Goal: Information Seeking & Learning: Find specific fact

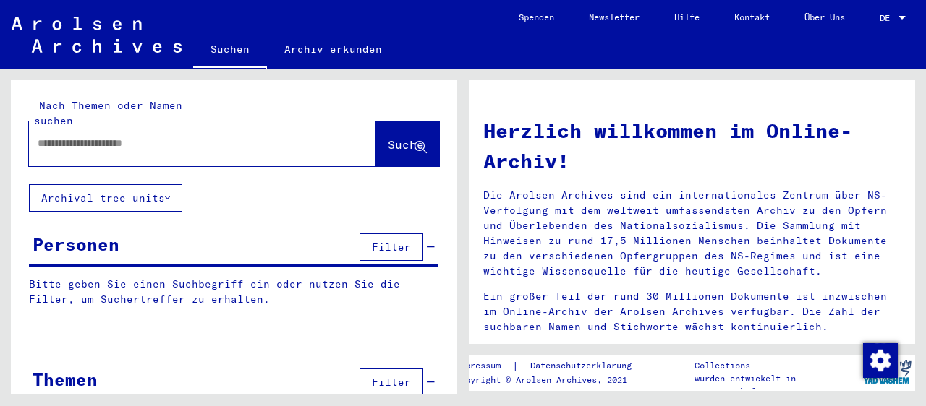
click at [48, 136] on input "text" at bounding box center [185, 143] width 294 height 15
paste input "*****"
type input "******"
click at [388, 137] on span "Suche" at bounding box center [406, 144] width 36 height 14
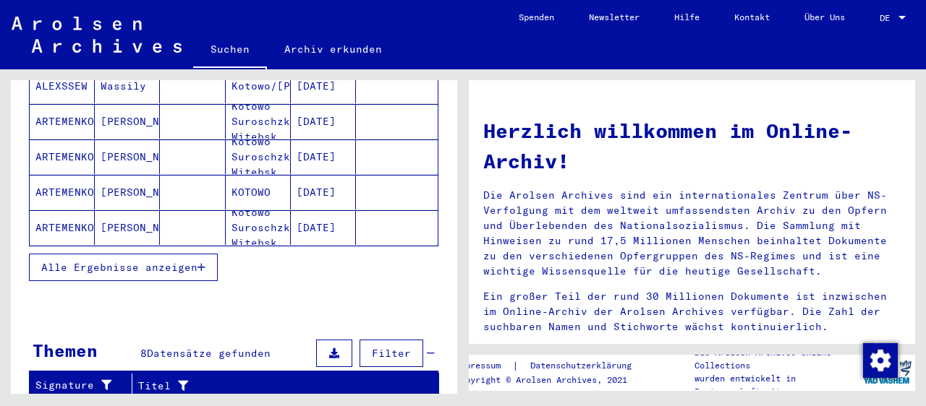
scroll to position [159, 0]
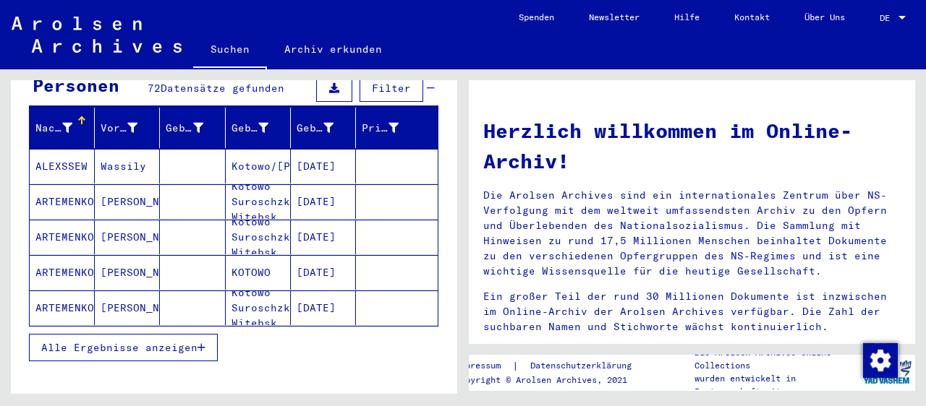
click at [203, 343] on icon "button" at bounding box center [201, 348] width 8 height 10
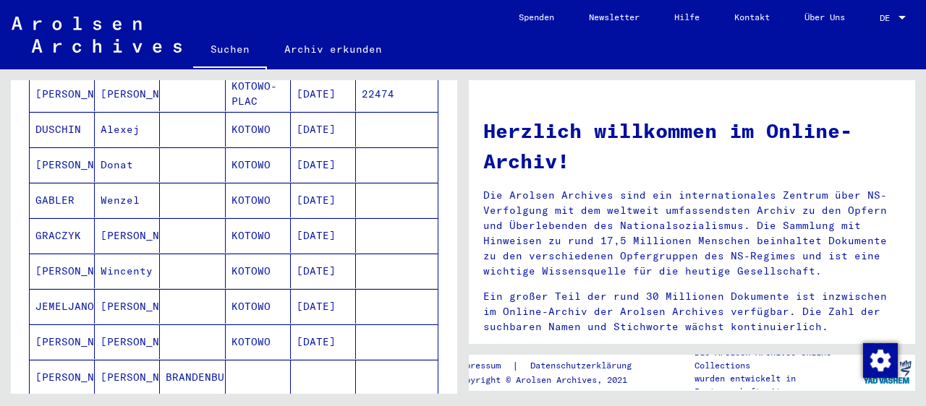
scroll to position [878, 0]
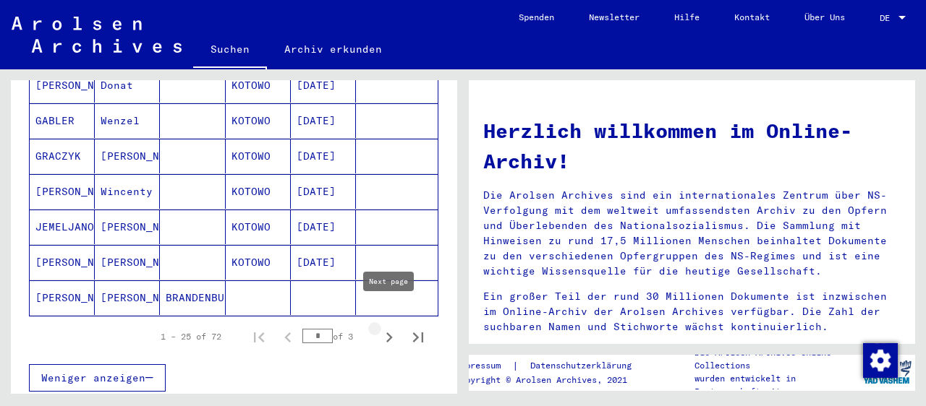
click at [385, 328] on icon "Next page" at bounding box center [389, 338] width 20 height 20
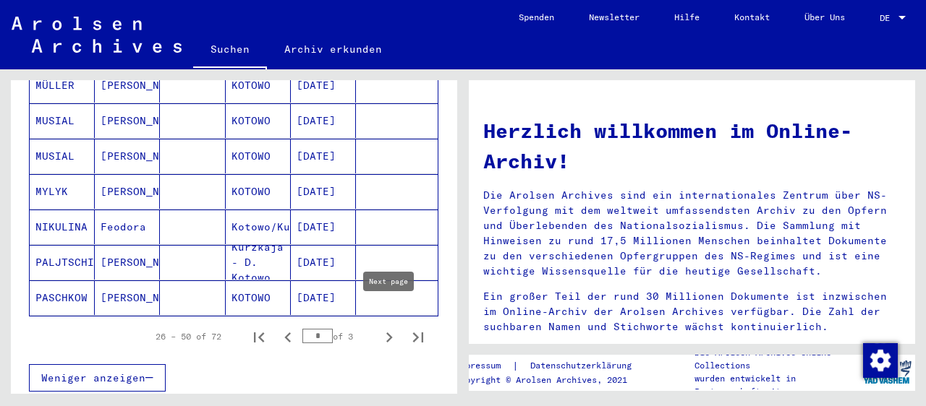
click at [392, 328] on icon "Next page" at bounding box center [389, 338] width 20 height 20
type input "*"
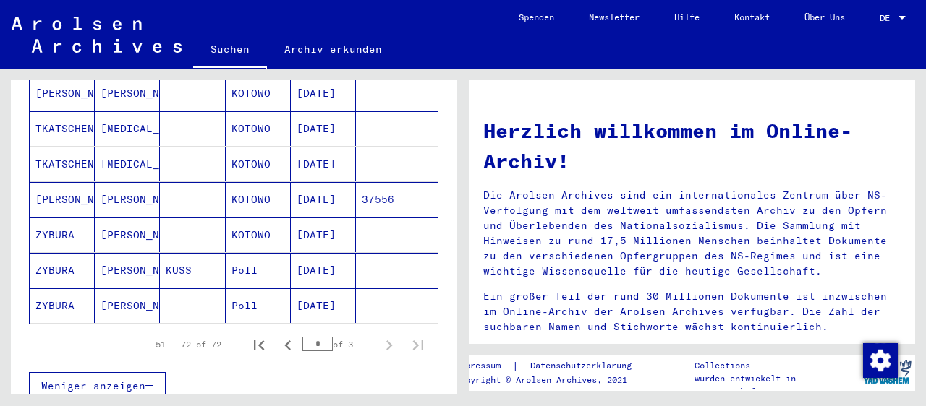
scroll to position [798, 0]
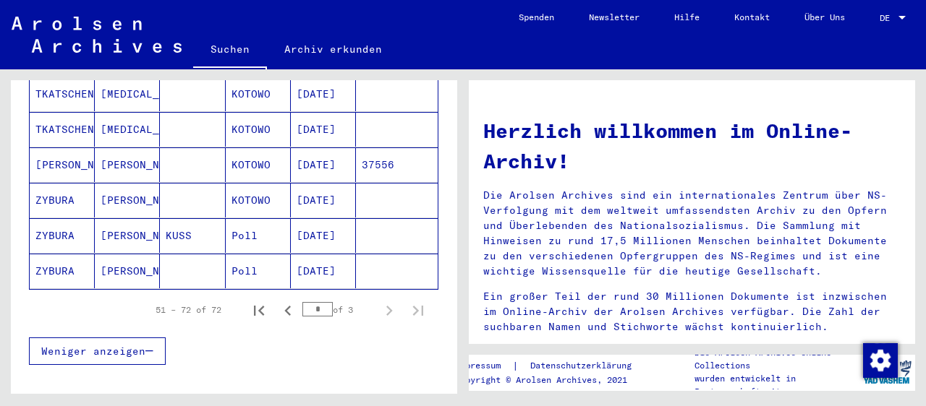
click at [201, 218] on mat-cell "KUSS" at bounding box center [192, 235] width 65 height 35
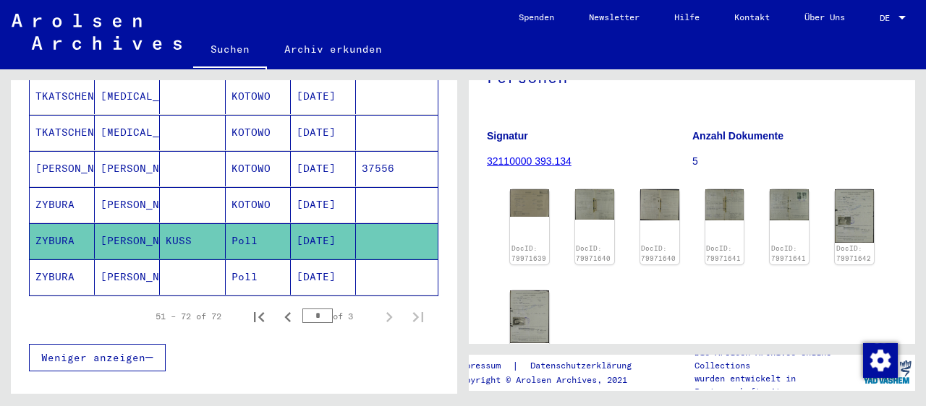
scroll to position [239, 0]
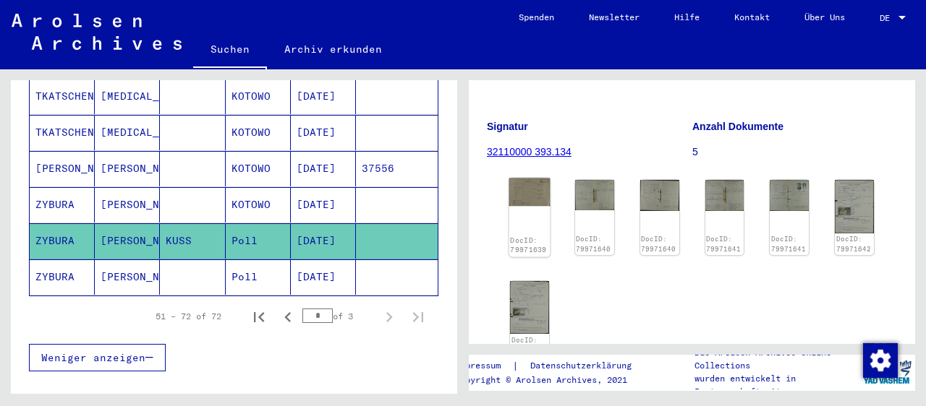
click at [529, 179] on img at bounding box center [529, 193] width 41 height 28
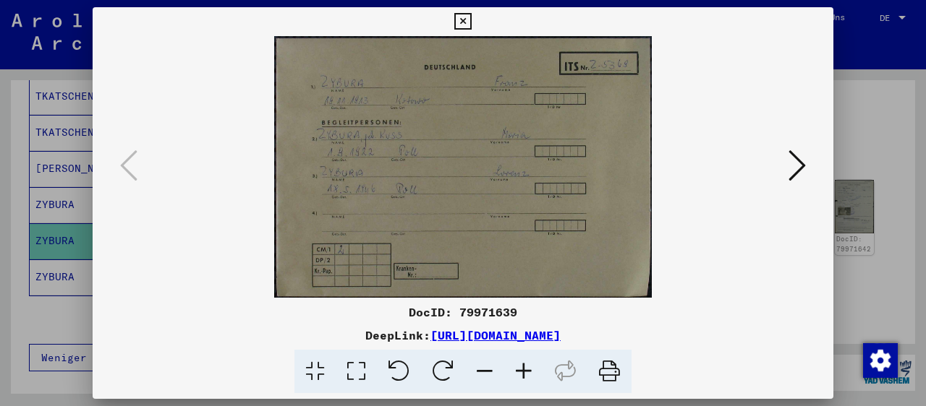
click at [519, 372] on icon at bounding box center [523, 372] width 39 height 44
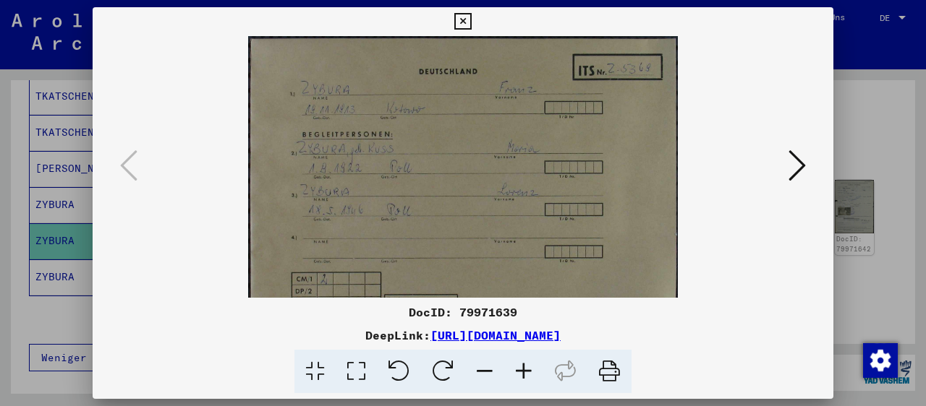
click at [519, 372] on icon at bounding box center [523, 372] width 39 height 44
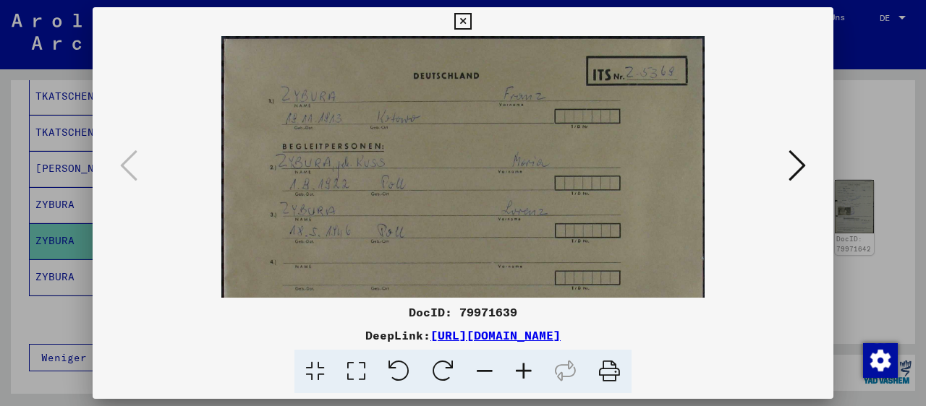
click at [519, 372] on icon at bounding box center [523, 372] width 39 height 44
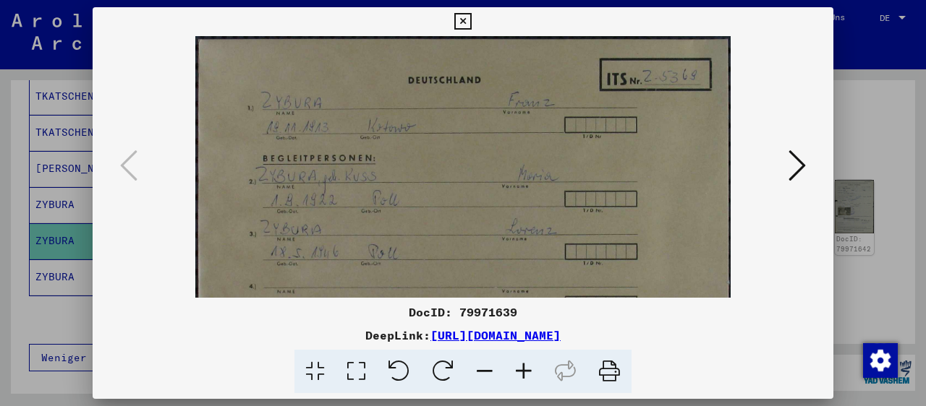
click at [519, 372] on icon at bounding box center [523, 372] width 39 height 44
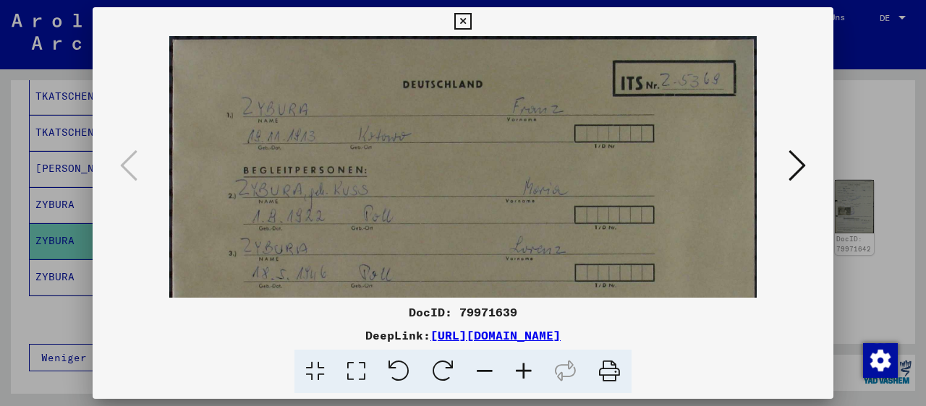
click at [797, 166] on icon at bounding box center [796, 165] width 17 height 35
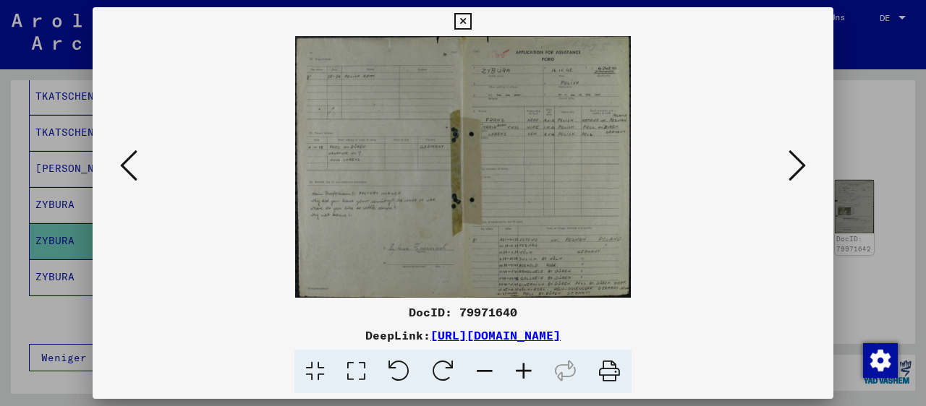
click at [518, 372] on icon at bounding box center [523, 372] width 39 height 44
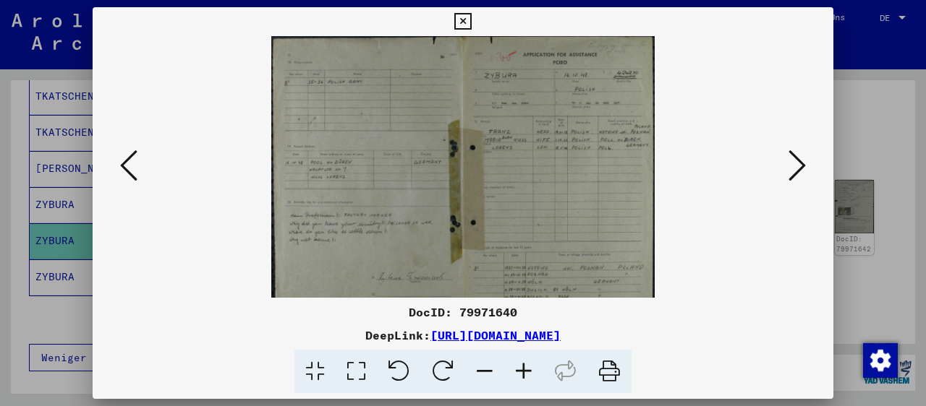
click at [518, 372] on icon at bounding box center [523, 372] width 39 height 44
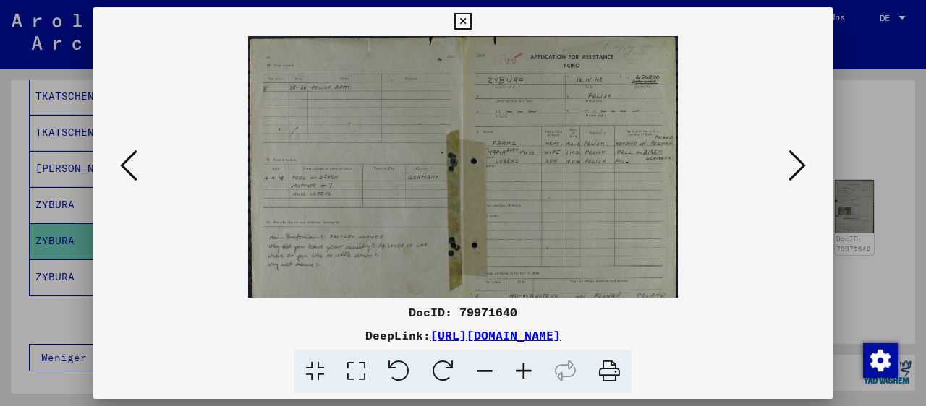
click at [518, 372] on icon at bounding box center [523, 372] width 39 height 44
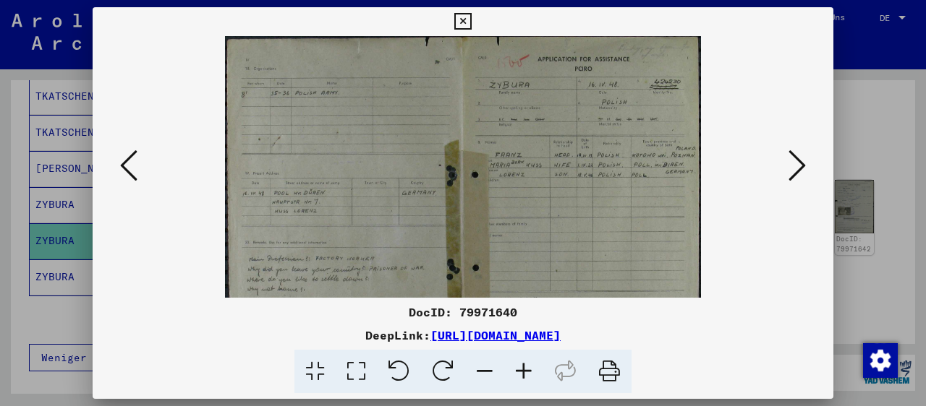
click at [518, 372] on icon at bounding box center [523, 372] width 39 height 44
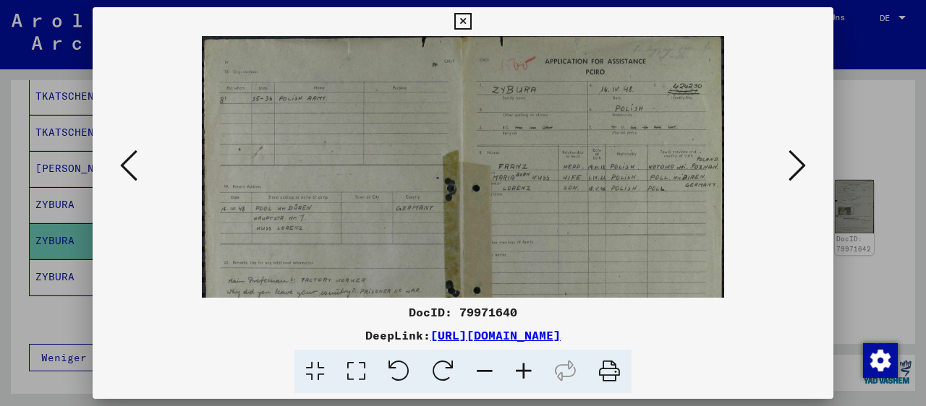
click at [518, 372] on icon at bounding box center [523, 372] width 39 height 44
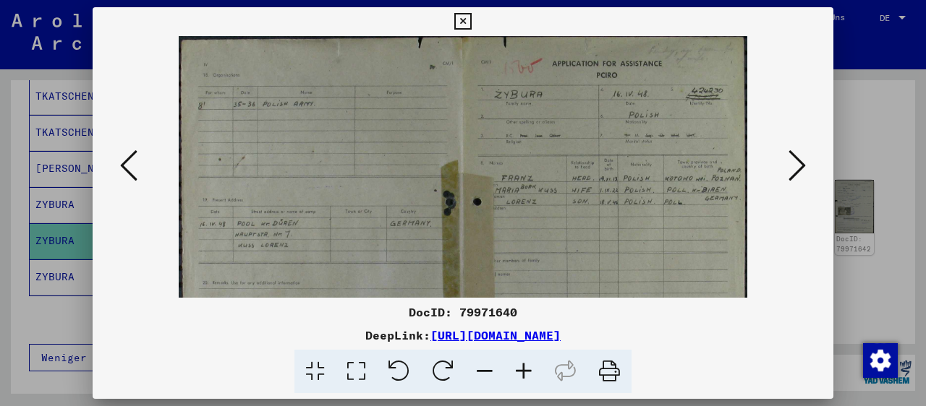
click at [518, 372] on icon at bounding box center [523, 372] width 39 height 44
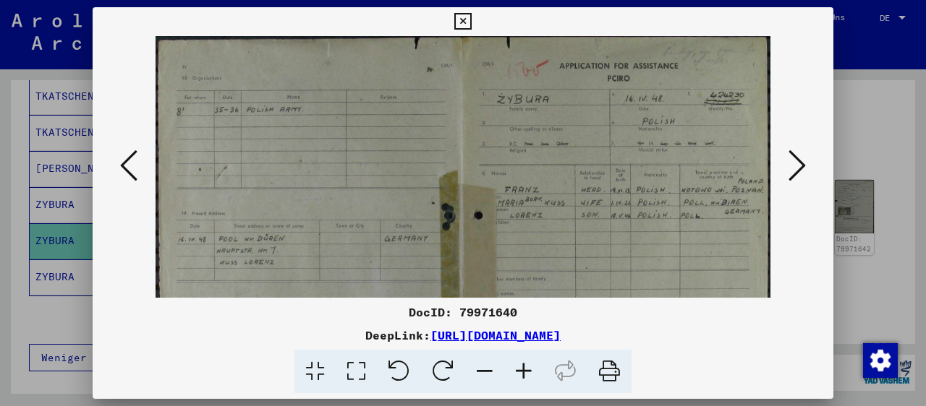
click at [802, 163] on icon at bounding box center [796, 165] width 17 height 35
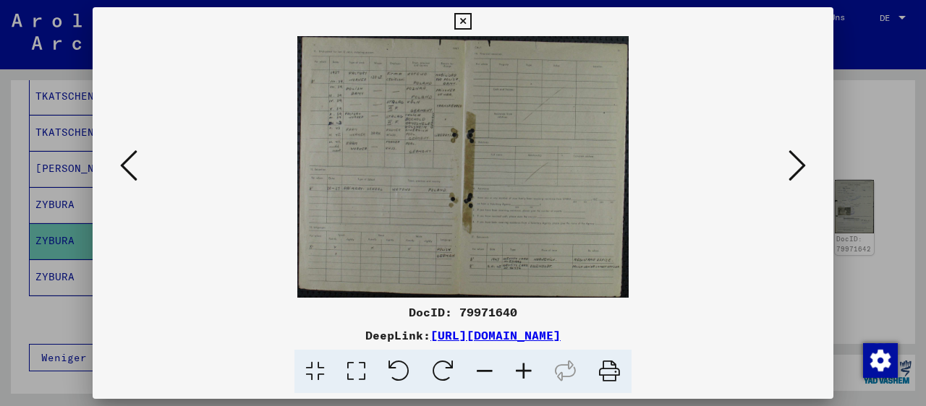
click at [520, 370] on icon at bounding box center [523, 372] width 39 height 44
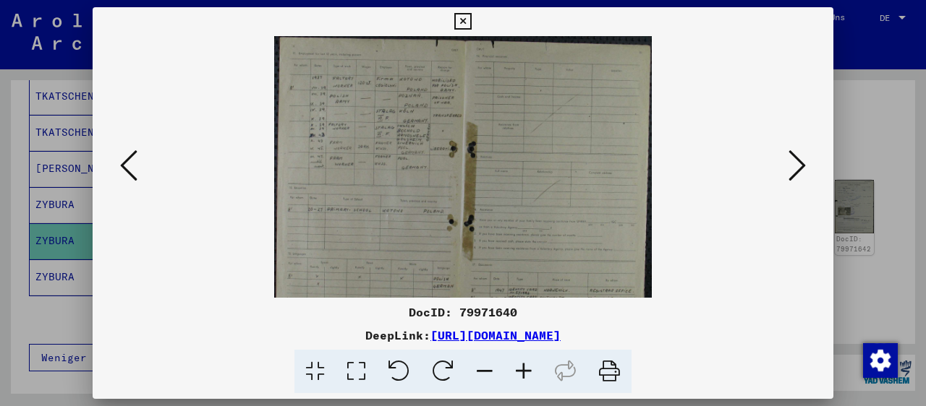
click at [520, 370] on icon at bounding box center [523, 372] width 39 height 44
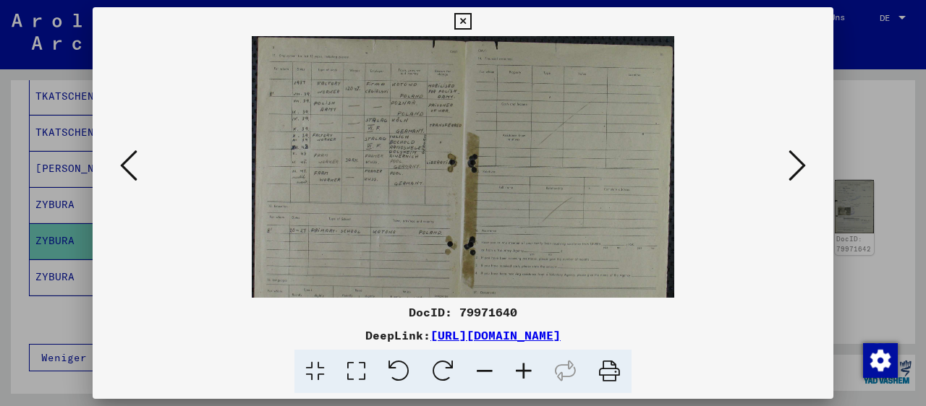
click at [520, 370] on icon at bounding box center [523, 372] width 39 height 44
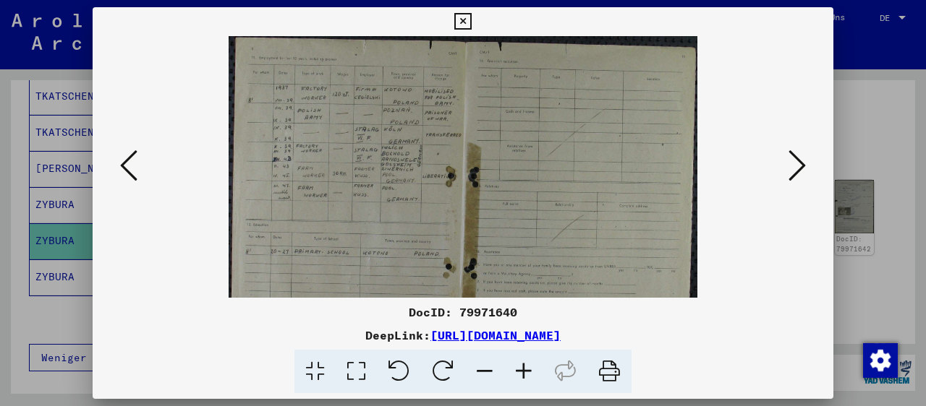
click at [520, 370] on icon at bounding box center [523, 372] width 39 height 44
click at [520, 369] on icon at bounding box center [523, 372] width 39 height 44
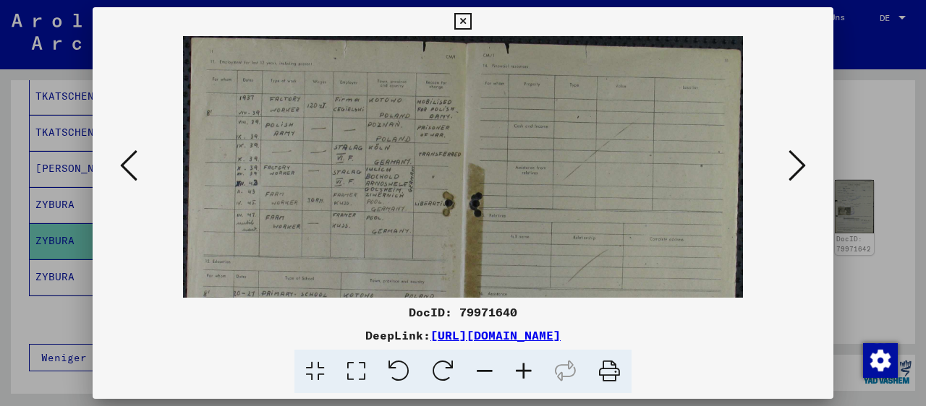
click at [520, 369] on icon at bounding box center [523, 372] width 39 height 44
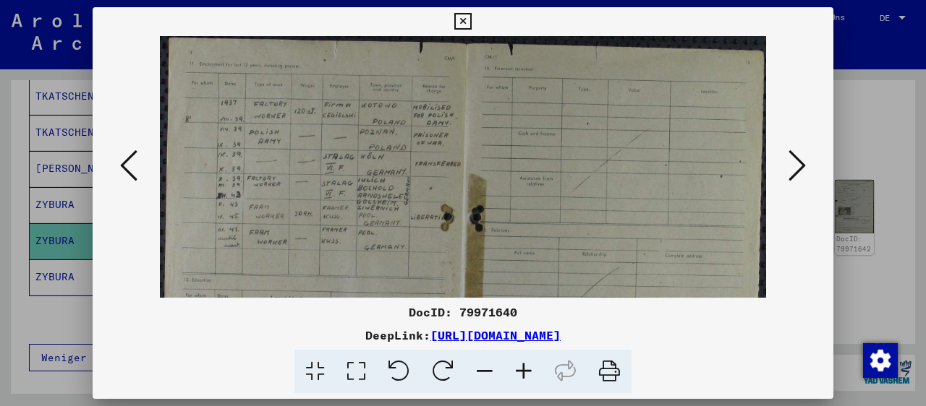
click at [799, 166] on icon at bounding box center [796, 165] width 17 height 35
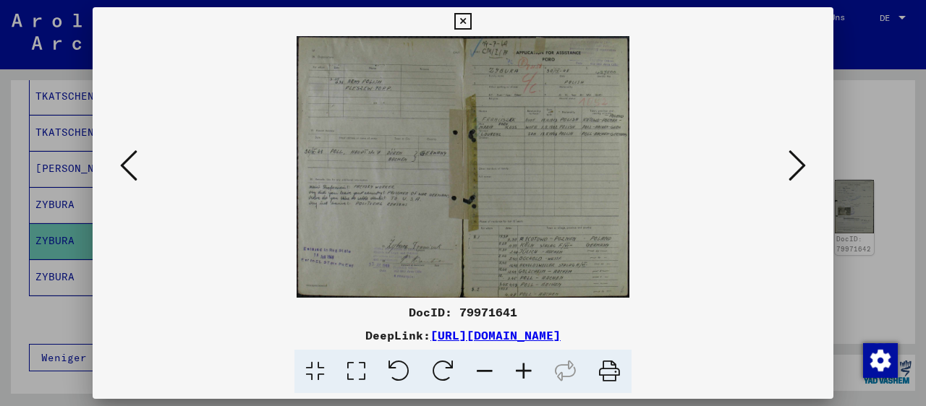
click at [799, 164] on icon at bounding box center [796, 165] width 17 height 35
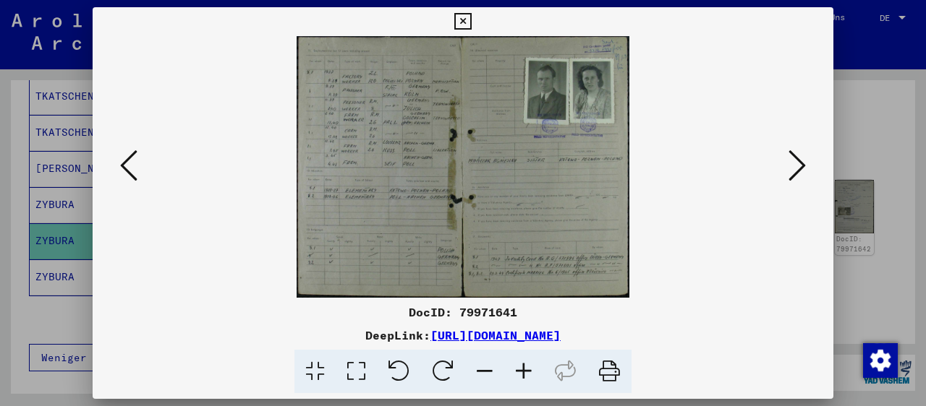
click at [521, 370] on icon at bounding box center [523, 372] width 39 height 44
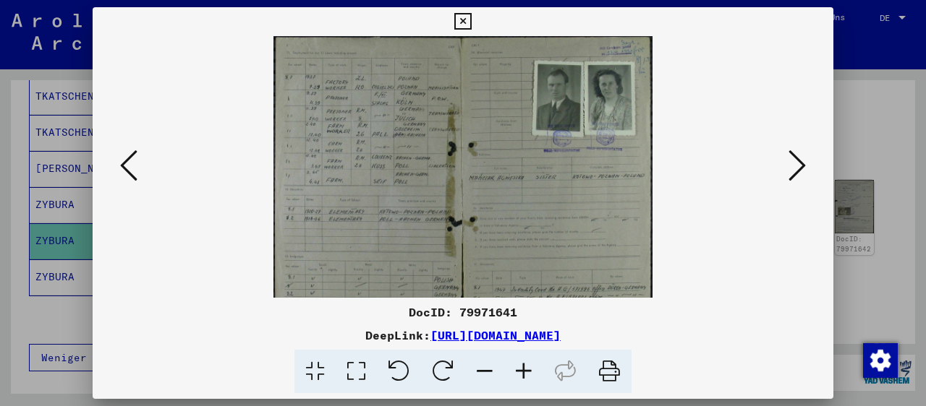
click at [521, 370] on icon at bounding box center [523, 372] width 39 height 44
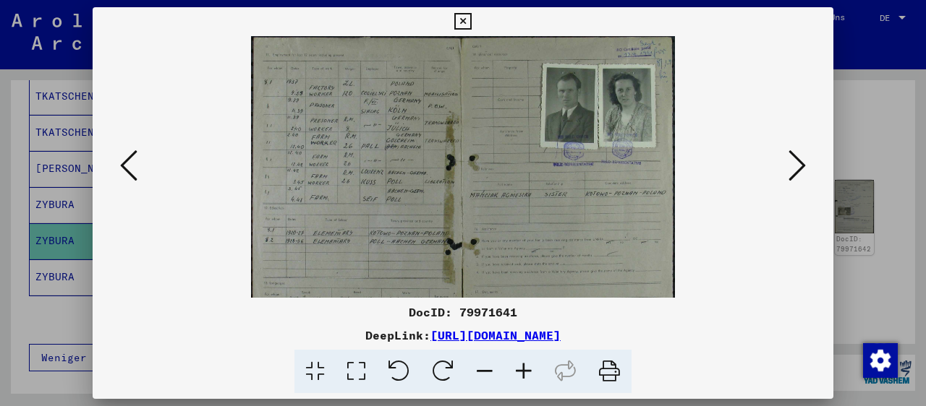
click at [521, 370] on icon at bounding box center [523, 372] width 39 height 44
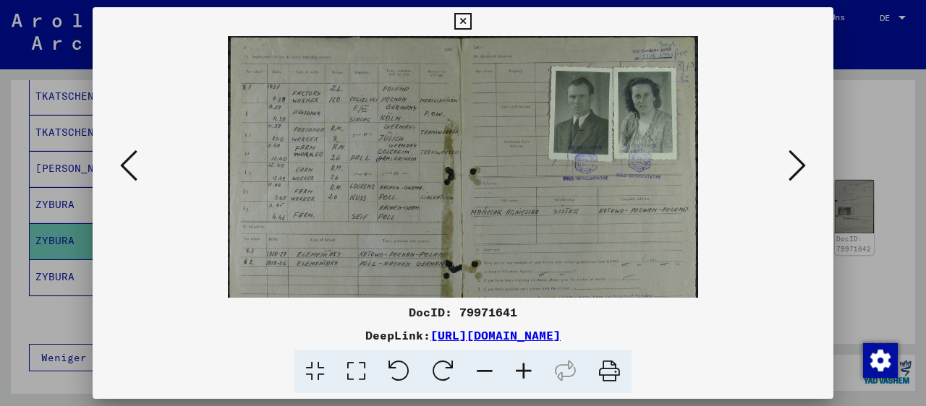
click at [521, 369] on icon at bounding box center [523, 372] width 39 height 44
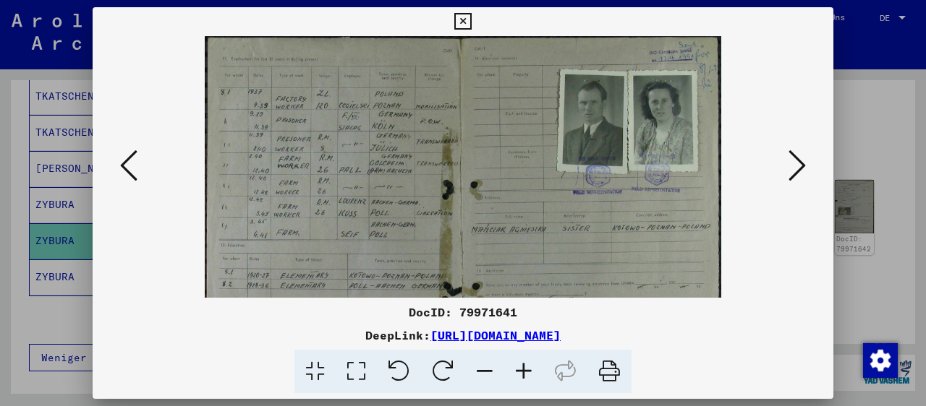
click at [521, 369] on icon at bounding box center [523, 372] width 39 height 44
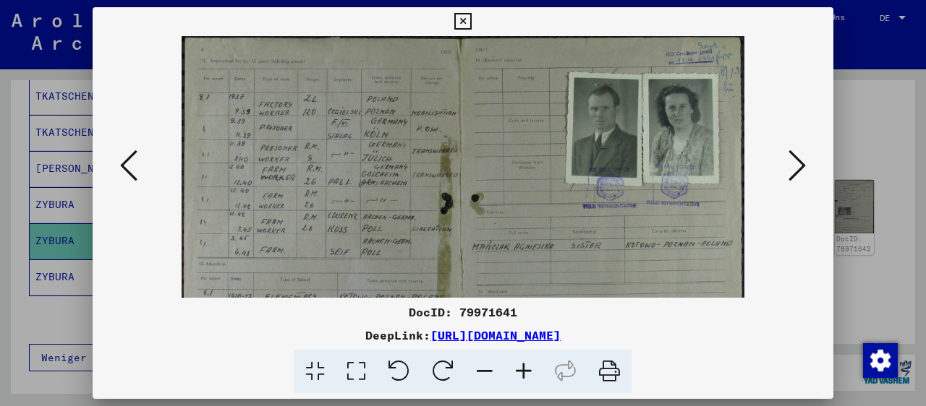
click at [519, 368] on icon at bounding box center [523, 372] width 39 height 44
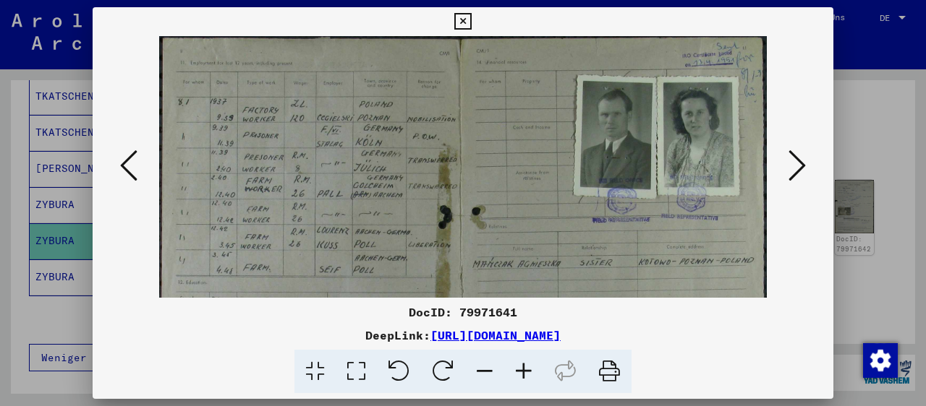
click at [519, 368] on icon at bounding box center [523, 372] width 39 height 44
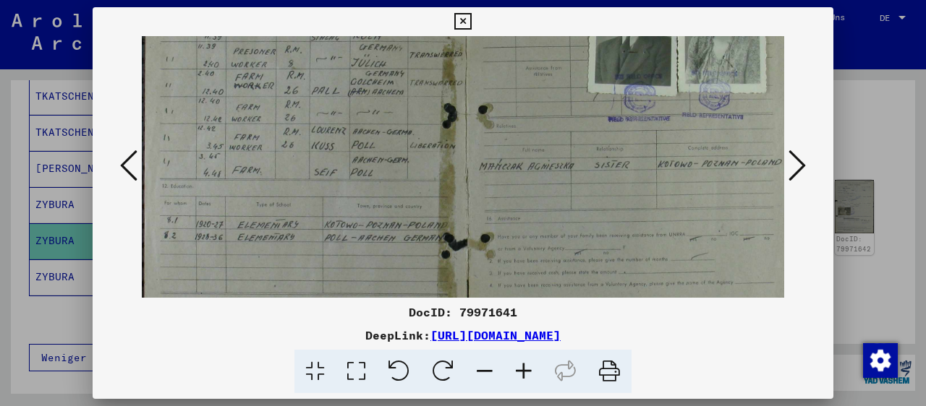
scroll to position [123, 0]
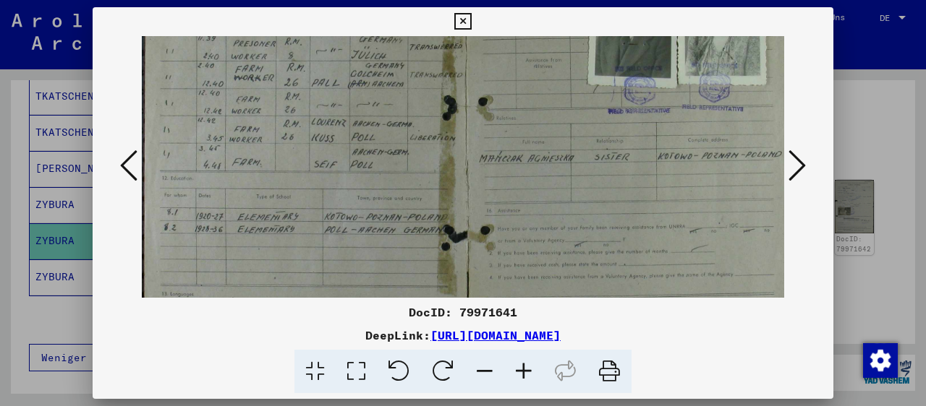
drag, startPoint x: 544, startPoint y: 238, endPoint x: 544, endPoint y: 114, distance: 123.6
click at [544, 114] on img at bounding box center [469, 170] width 654 height 515
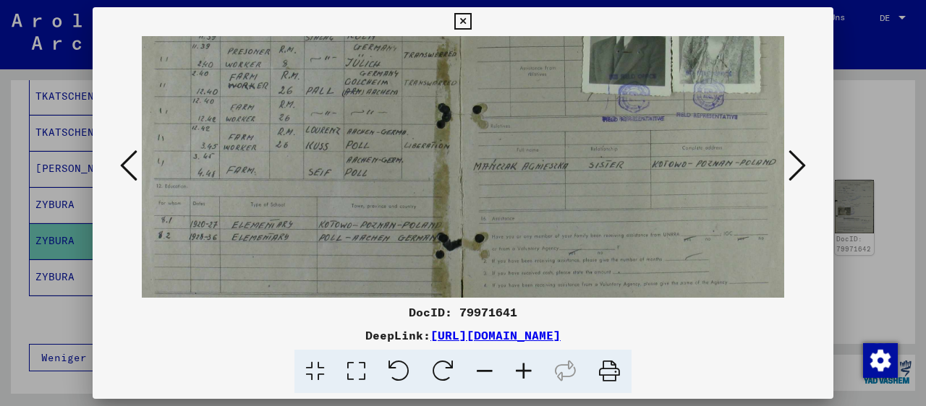
scroll to position [114, 6]
drag, startPoint x: 539, startPoint y: 216, endPoint x: 534, endPoint y: 226, distance: 11.3
click at [534, 226] on img at bounding box center [463, 180] width 654 height 515
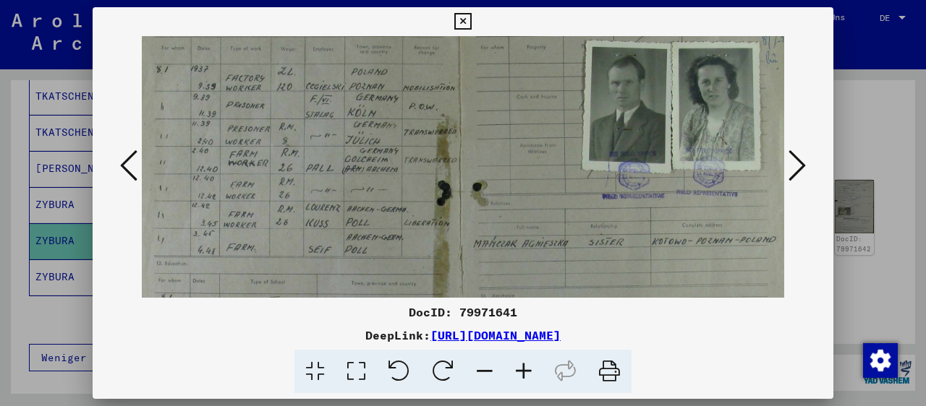
scroll to position [0, 6]
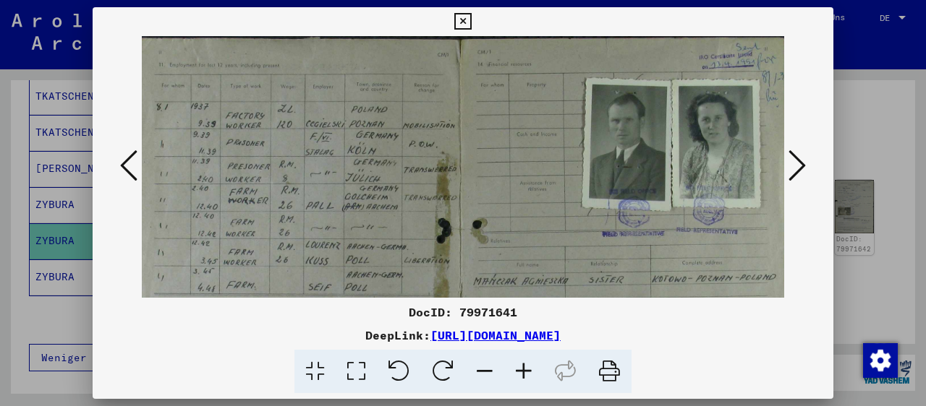
drag, startPoint x: 583, startPoint y: 199, endPoint x: 560, endPoint y: 291, distance: 94.5
click at [563, 291] on img at bounding box center [463, 293] width 654 height 515
click at [522, 366] on icon at bounding box center [523, 372] width 39 height 44
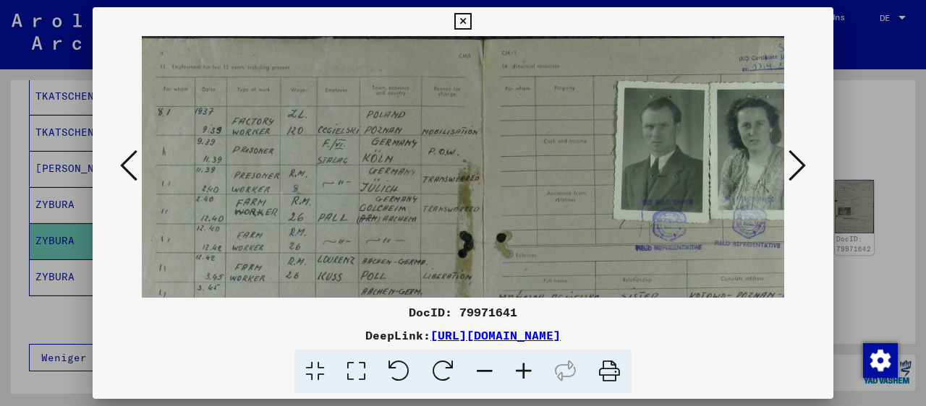
click at [521, 366] on icon at bounding box center [523, 372] width 39 height 44
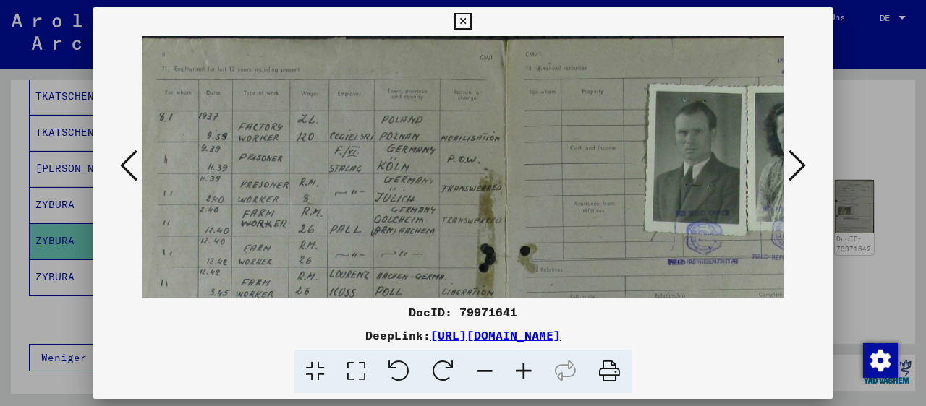
click at [521, 366] on icon at bounding box center [523, 372] width 39 height 44
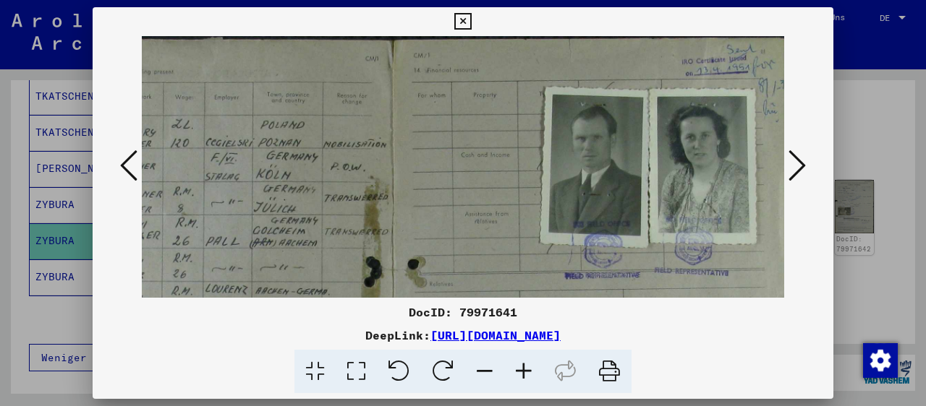
scroll to position [0, 143]
drag, startPoint x: 615, startPoint y: 224, endPoint x: 249, endPoint y: 260, distance: 366.9
click at [250, 262] on img at bounding box center [395, 347] width 792 height 623
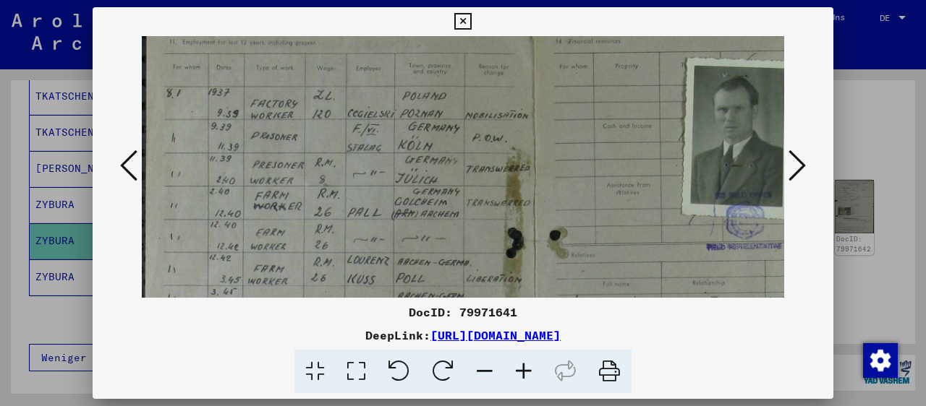
scroll to position [27, 0]
drag, startPoint x: 474, startPoint y: 189, endPoint x: 658, endPoint y: 163, distance: 185.6
click at [658, 163] on img at bounding box center [538, 320] width 792 height 623
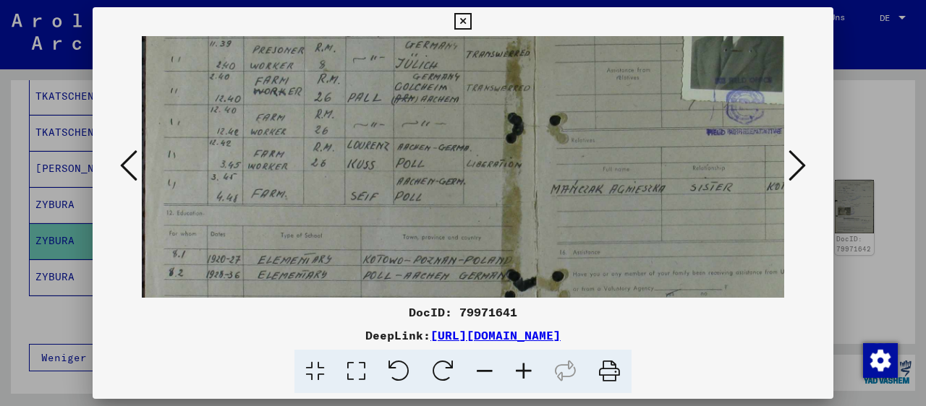
scroll to position [153, 0]
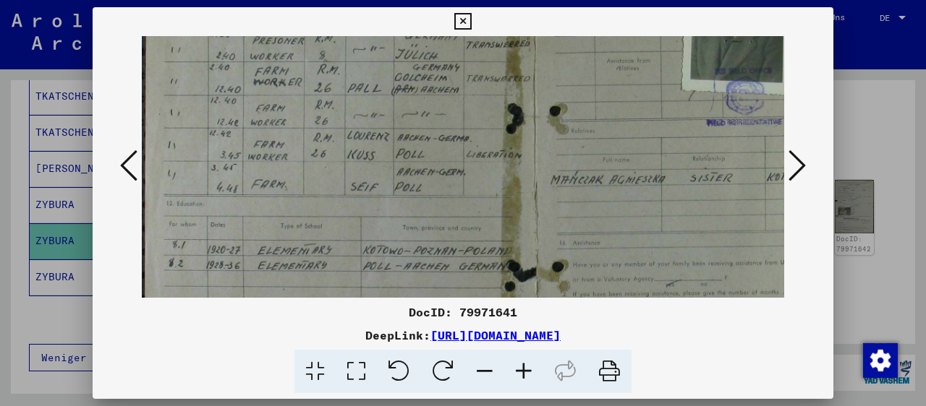
drag, startPoint x: 609, startPoint y: 208, endPoint x: 623, endPoint y: 84, distance: 124.5
click at [623, 84] on img at bounding box center [538, 194] width 792 height 623
click at [800, 159] on icon at bounding box center [796, 165] width 17 height 35
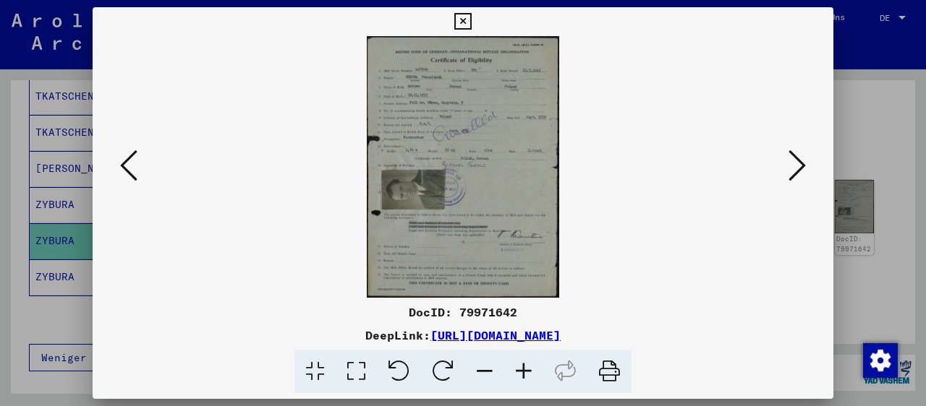
scroll to position [0, 0]
click at [520, 369] on icon at bounding box center [523, 372] width 39 height 44
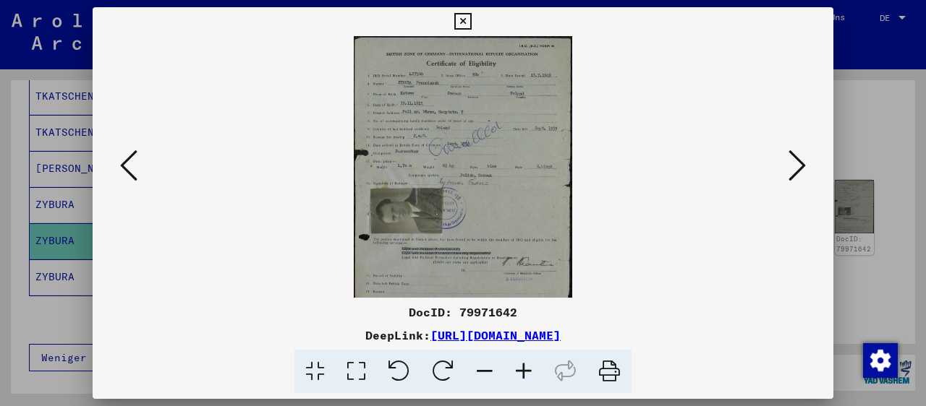
click at [520, 369] on icon at bounding box center [523, 372] width 39 height 44
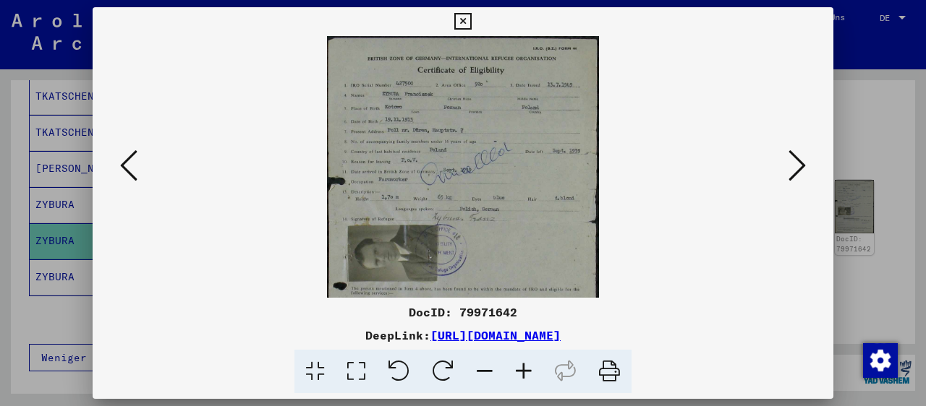
click at [520, 369] on icon at bounding box center [523, 372] width 39 height 44
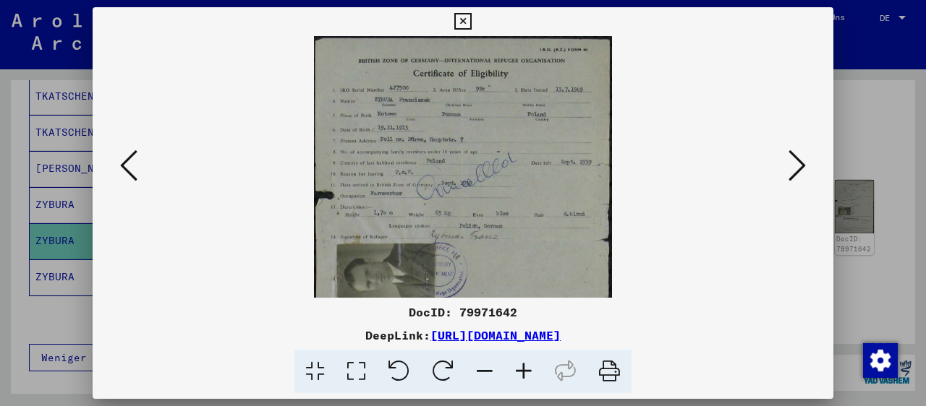
click at [520, 369] on icon at bounding box center [523, 372] width 39 height 44
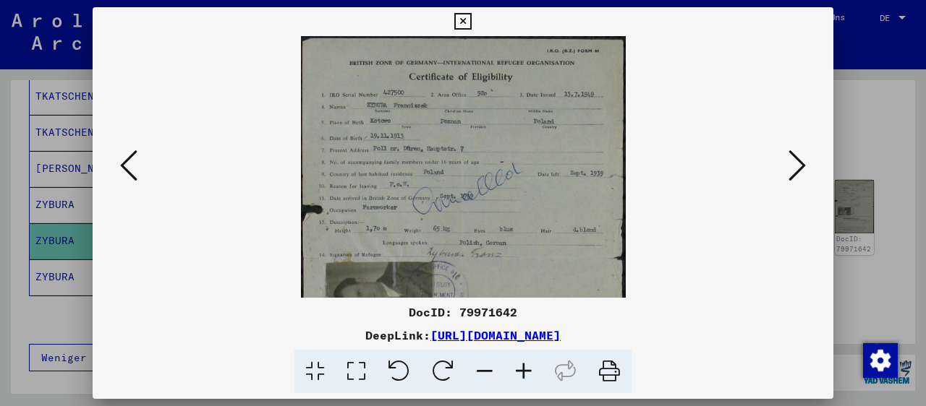
click at [520, 369] on icon at bounding box center [523, 372] width 39 height 44
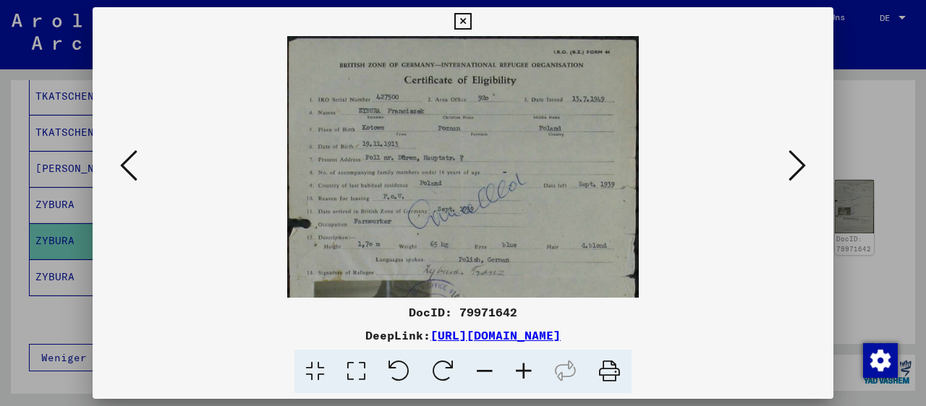
click at [520, 369] on icon at bounding box center [523, 372] width 39 height 44
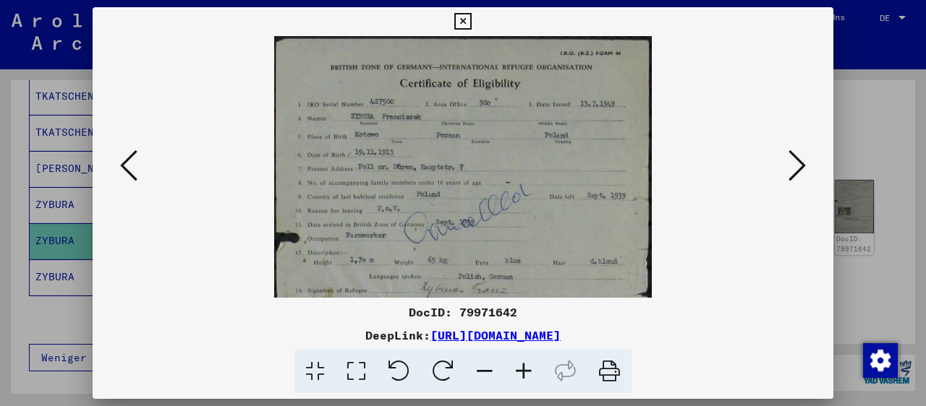
click at [520, 369] on icon at bounding box center [523, 372] width 39 height 44
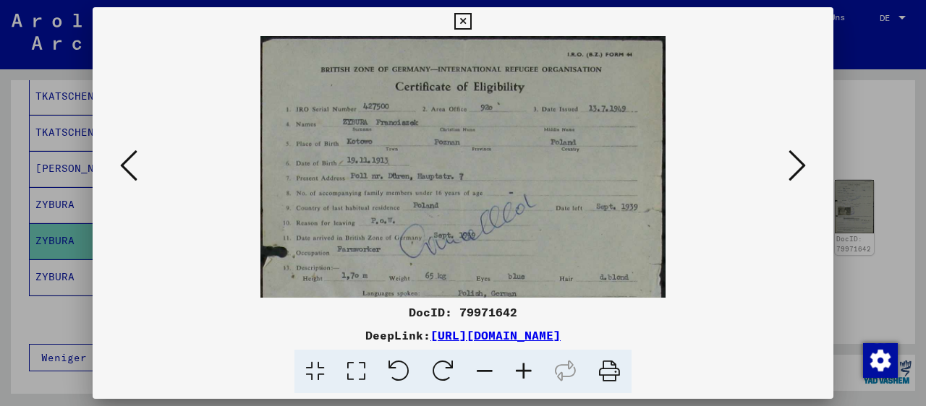
click at [520, 369] on icon at bounding box center [523, 372] width 39 height 44
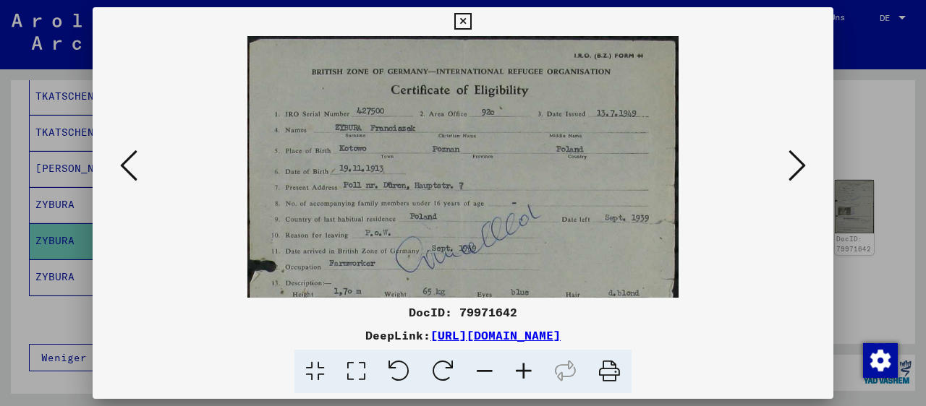
click at [520, 369] on icon at bounding box center [523, 372] width 39 height 44
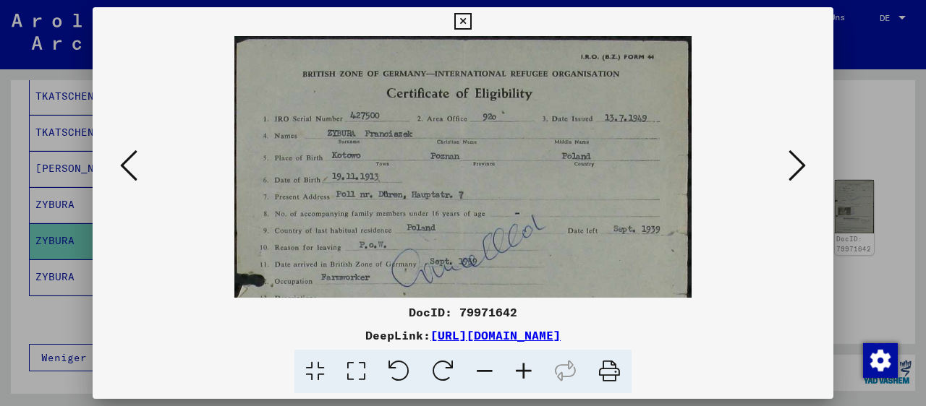
click at [520, 369] on icon at bounding box center [523, 372] width 39 height 44
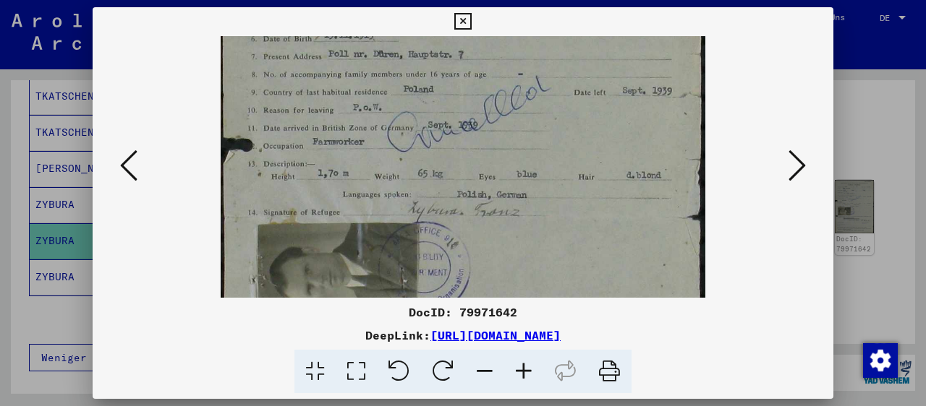
drag, startPoint x: 461, startPoint y: 189, endPoint x: 493, endPoint y: 81, distance: 113.2
click at [493, 81] on img at bounding box center [463, 215] width 484 height 659
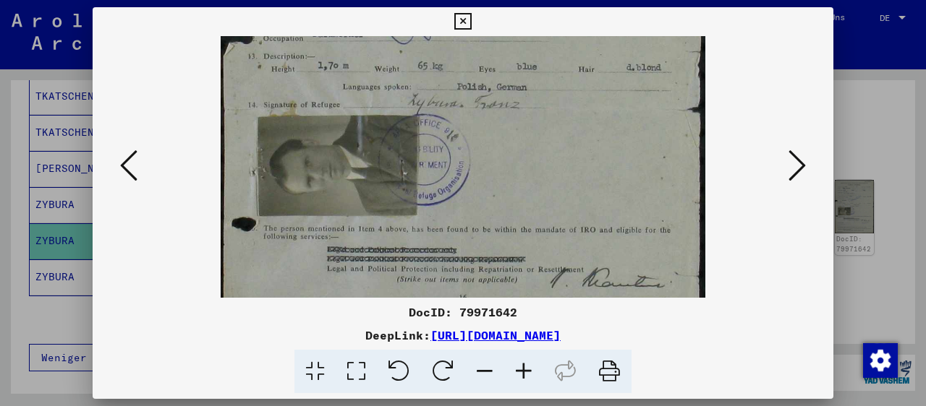
drag, startPoint x: 494, startPoint y: 187, endPoint x: 505, endPoint y: 79, distance: 108.3
click at [505, 79] on img at bounding box center [463, 108] width 484 height 659
click at [800, 166] on icon at bounding box center [796, 165] width 17 height 35
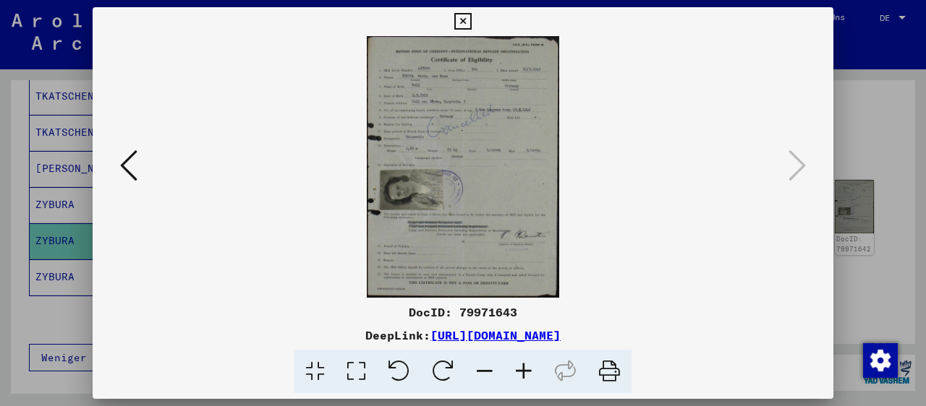
click at [471, 16] on icon at bounding box center [462, 21] width 17 height 17
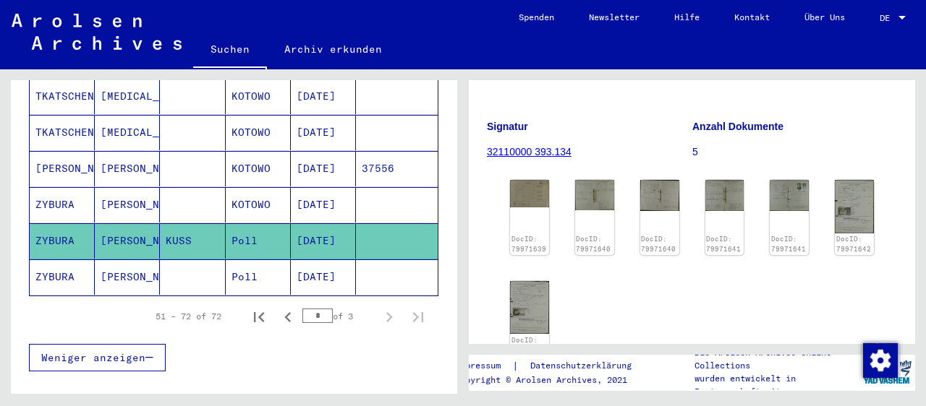
click at [129, 260] on mat-cell "[PERSON_NAME]" at bounding box center [127, 277] width 65 height 35
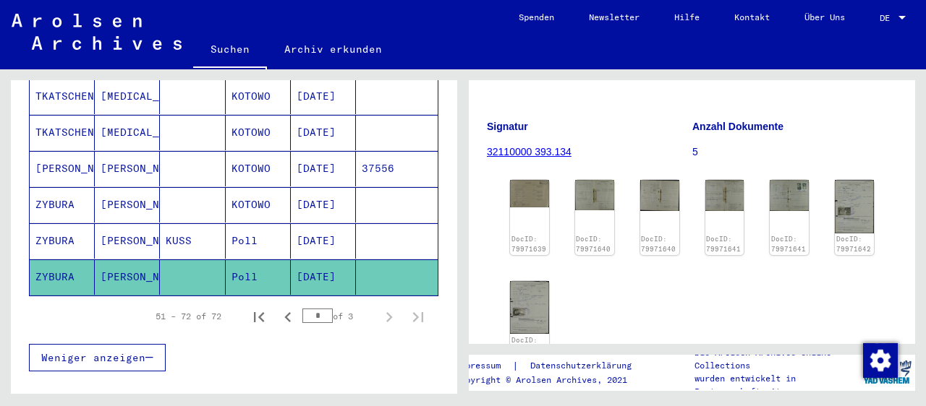
click at [293, 260] on mat-cell "[DATE]" at bounding box center [323, 277] width 65 height 35
